Goal: Task Accomplishment & Management: Use online tool/utility

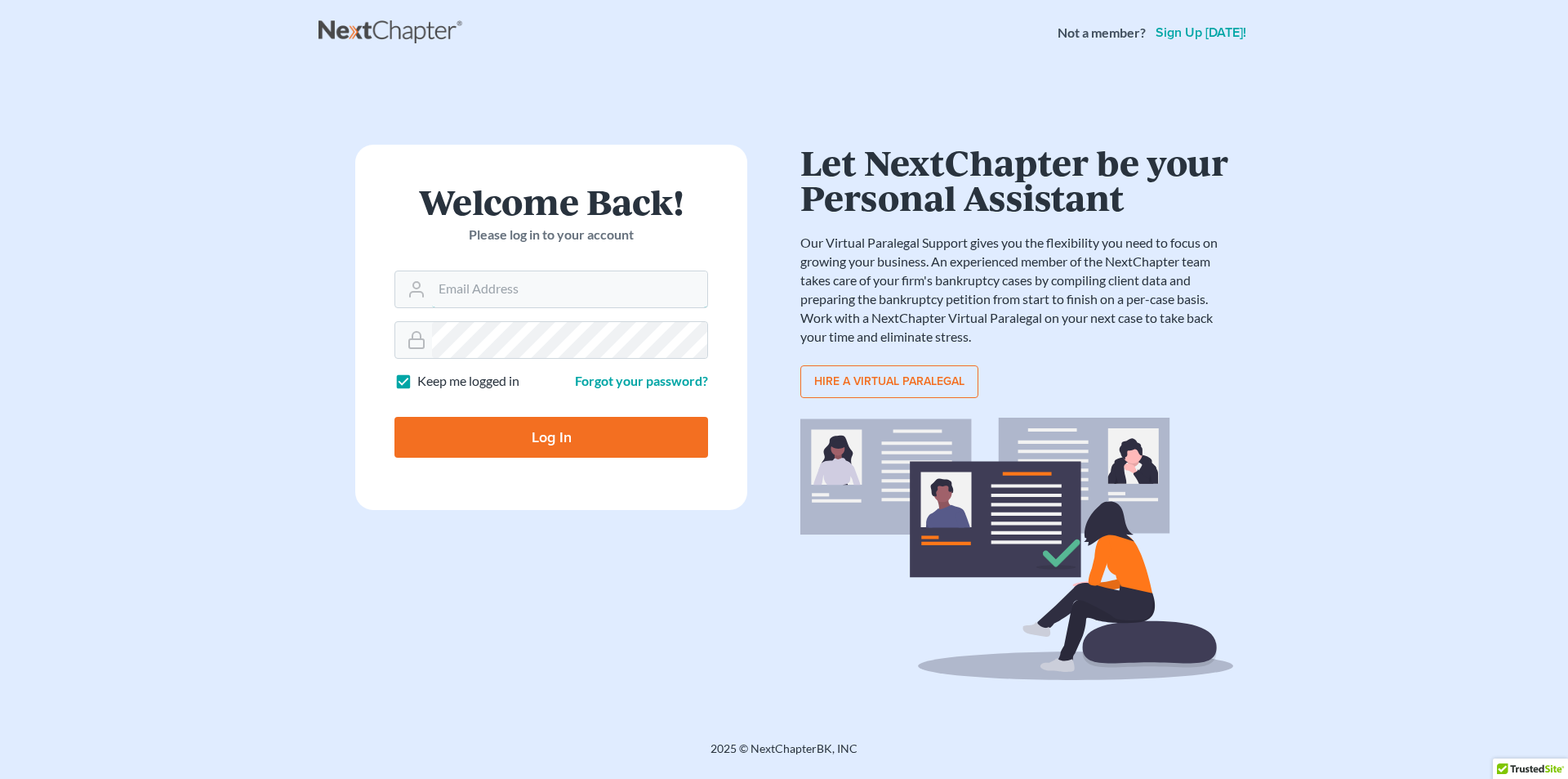
type input "[EMAIL_ADDRESS][DOMAIN_NAME]"
click at [588, 451] on input "Log In" at bounding box center [551, 437] width 314 height 41
type input "Thinking..."
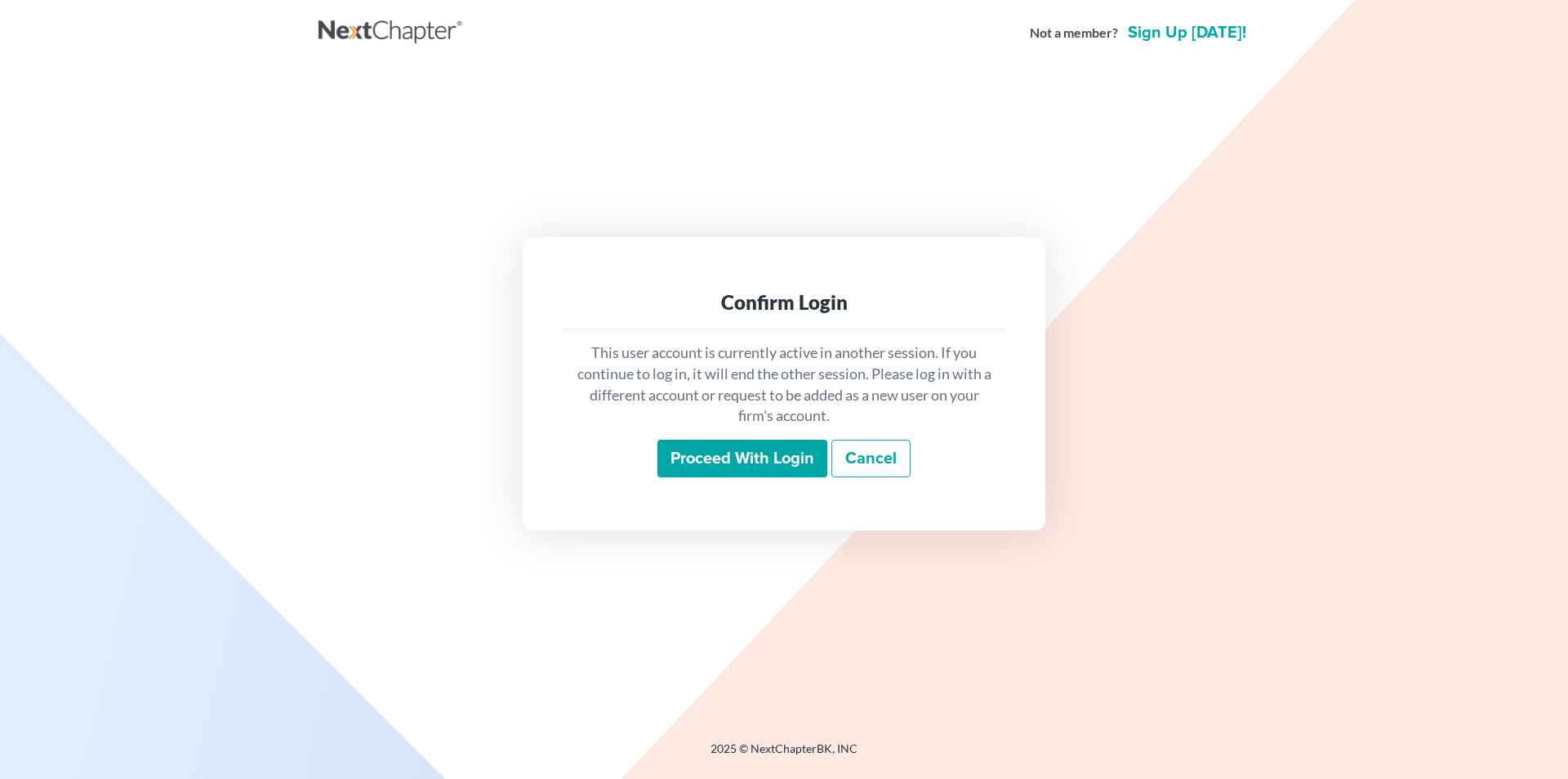
click at [748, 456] on input "Proceed with login" at bounding box center [742, 459] width 169 height 38
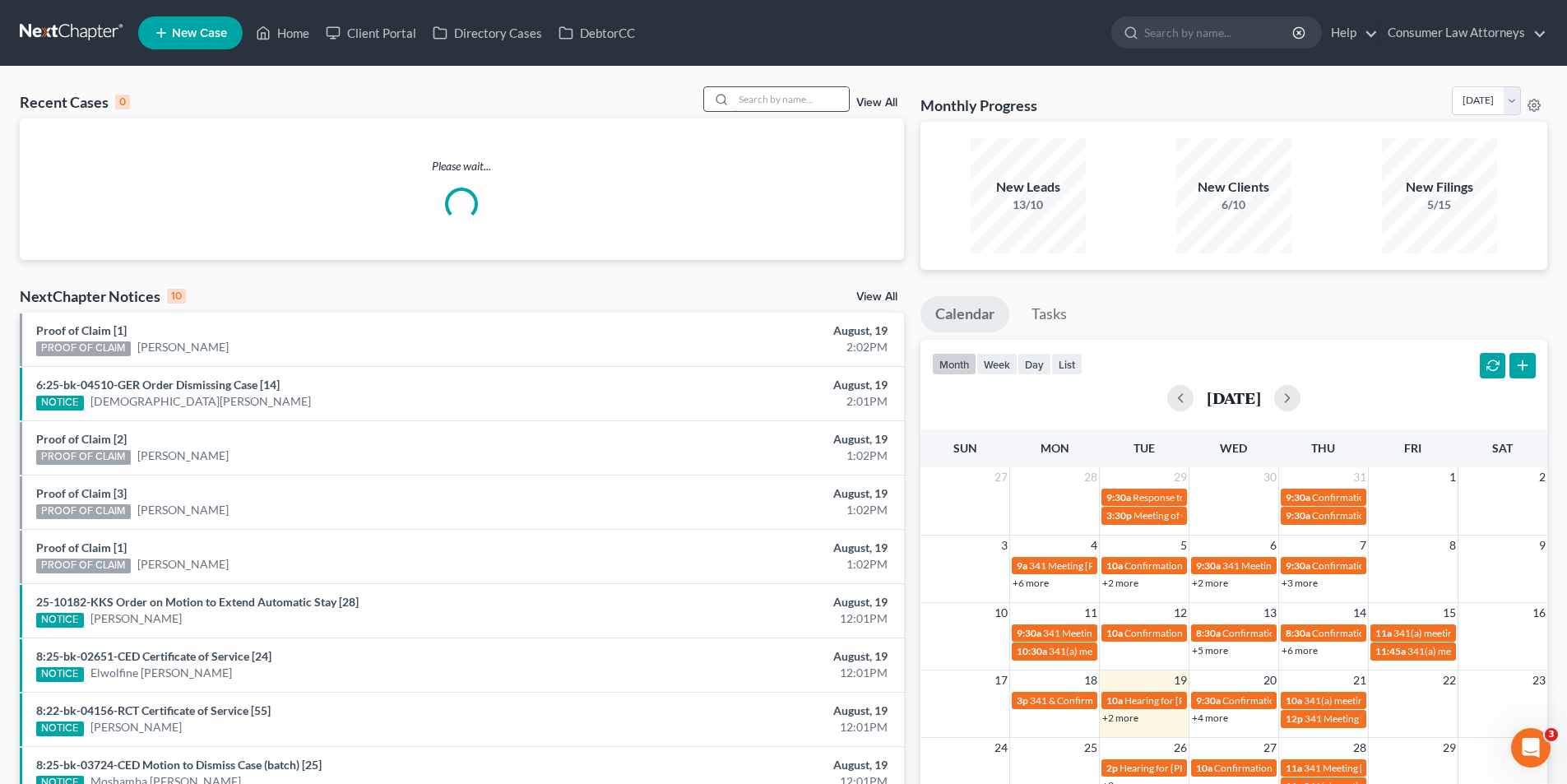
click at [782, 97] on input "search" at bounding box center [792, 99] width 115 height 24
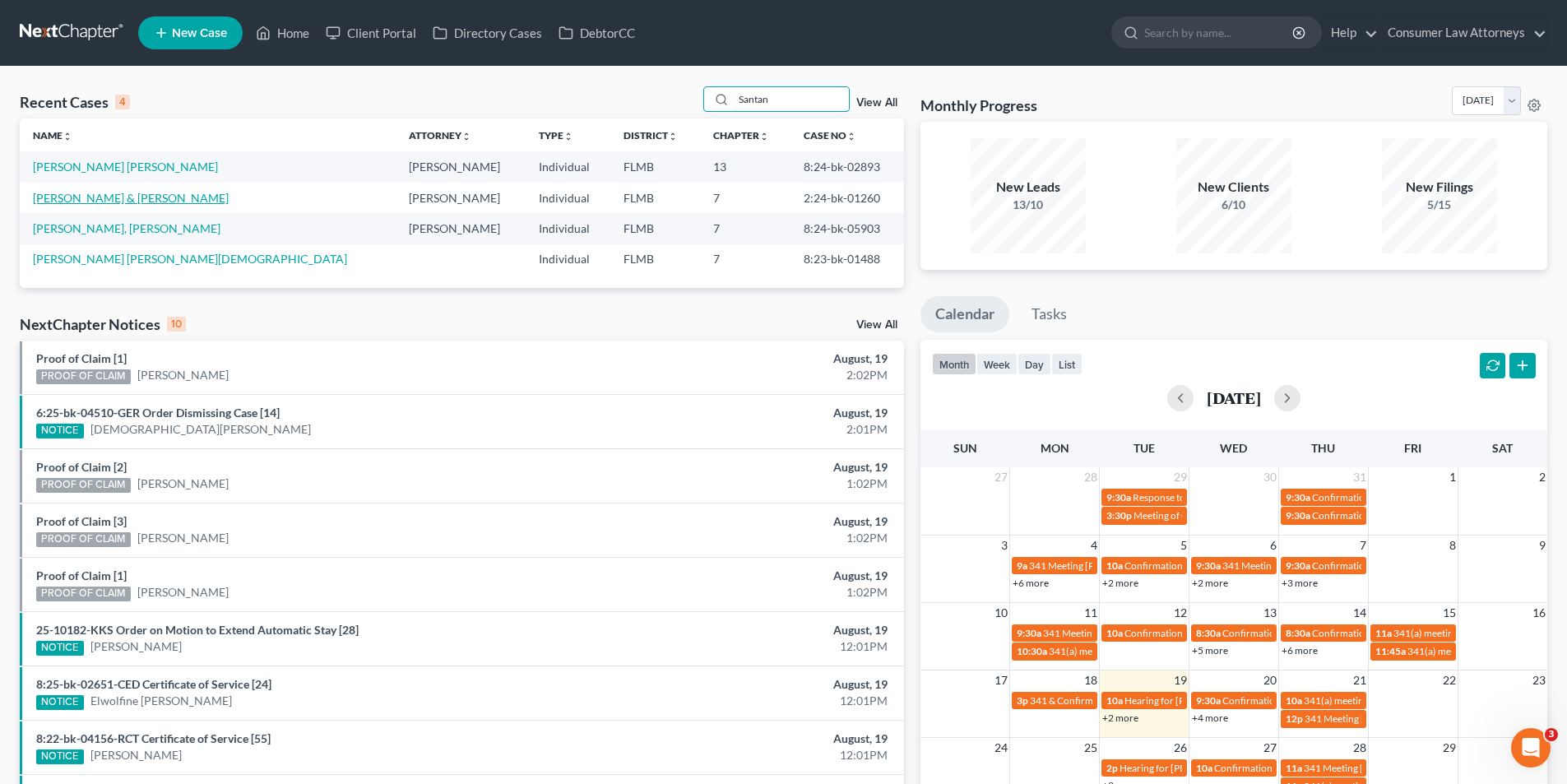
type input "Santan"
click at [228, 196] on link "[PERSON_NAME] & [PERSON_NAME]" at bounding box center [130, 197] width 195 height 14
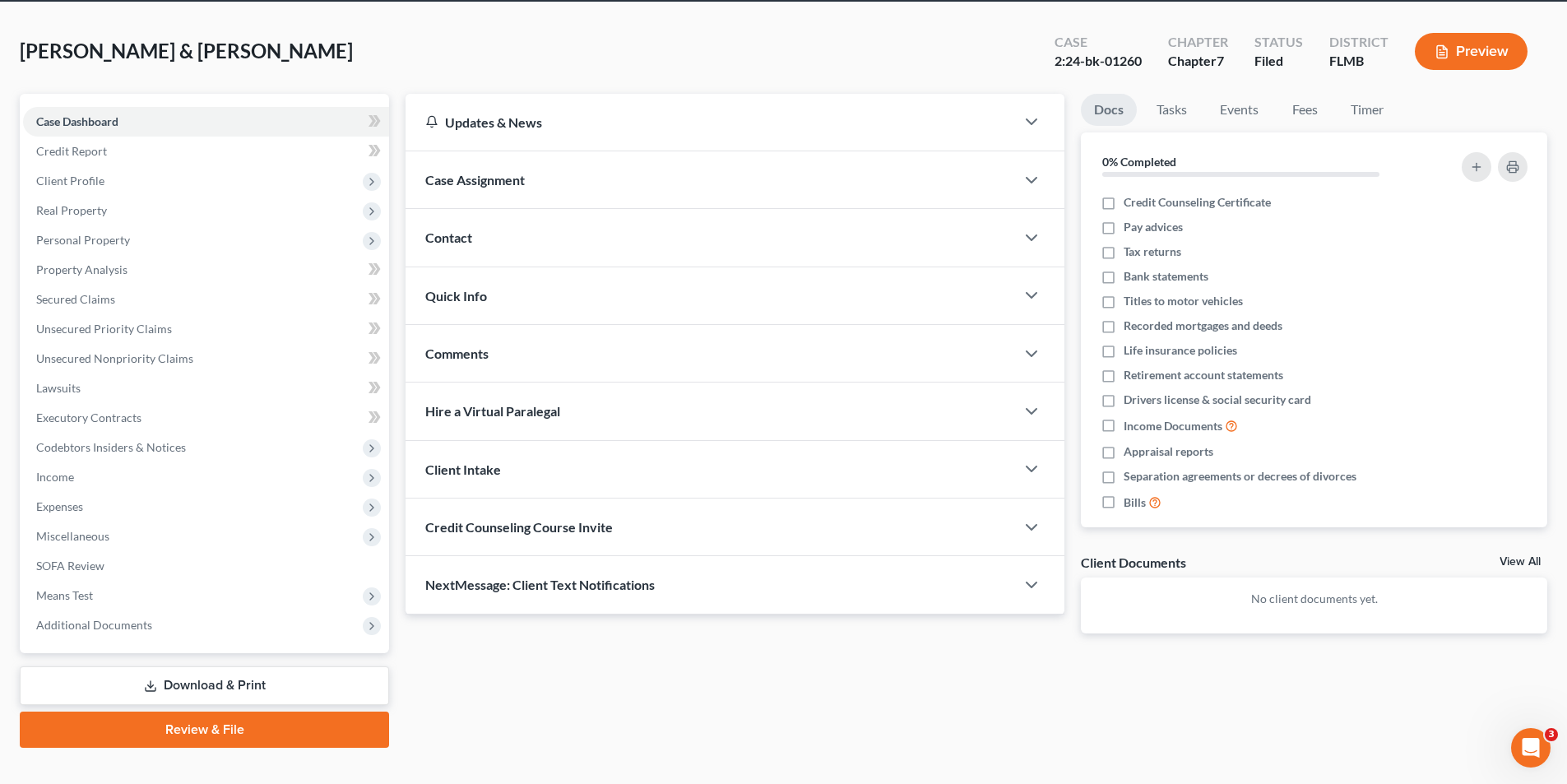
scroll to position [82, 0]
